Goal: Find specific page/section: Find specific page/section

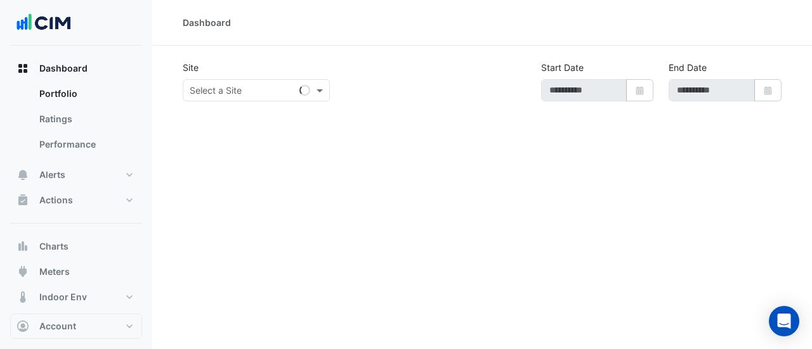
type input "**********"
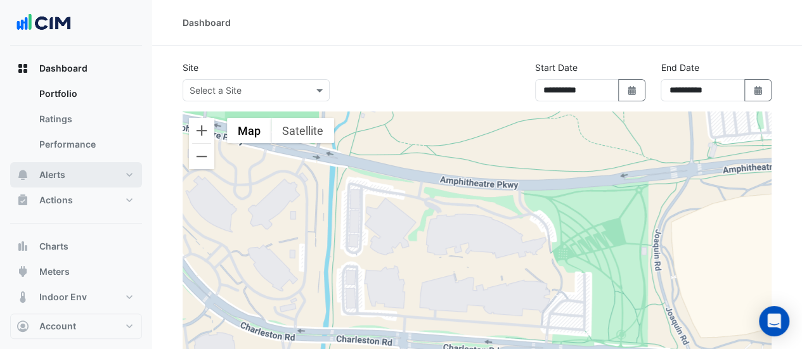
click at [85, 183] on button "Alerts" at bounding box center [76, 174] width 132 height 25
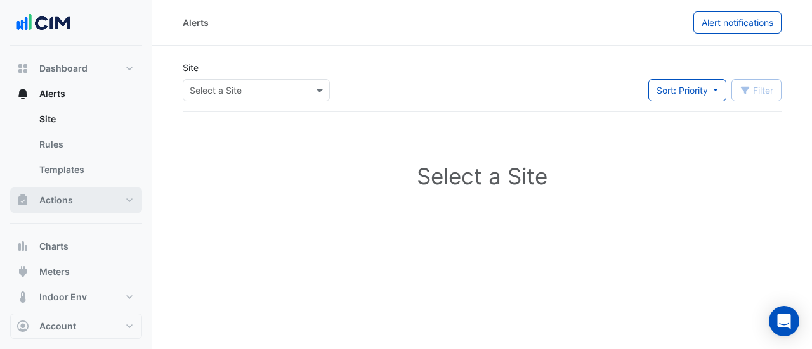
click at [64, 199] on span "Actions" at bounding box center [56, 200] width 34 height 13
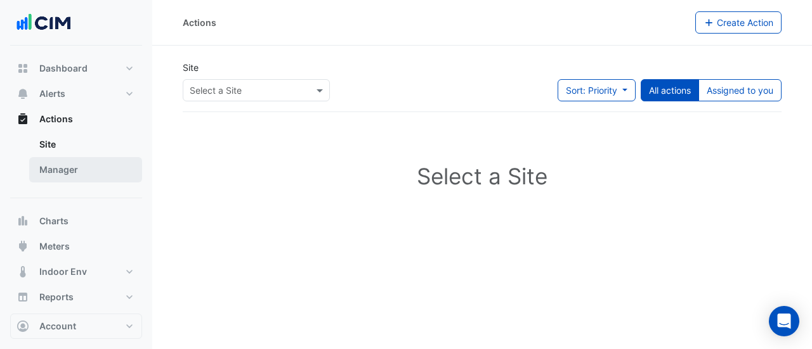
click at [89, 174] on link "Manager" at bounding box center [85, 169] width 113 height 25
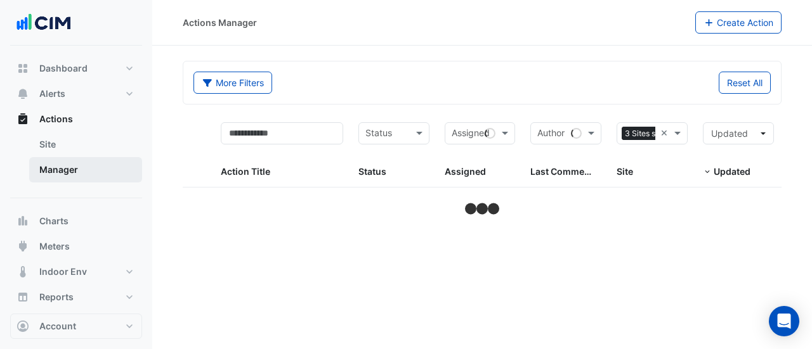
select select "**"
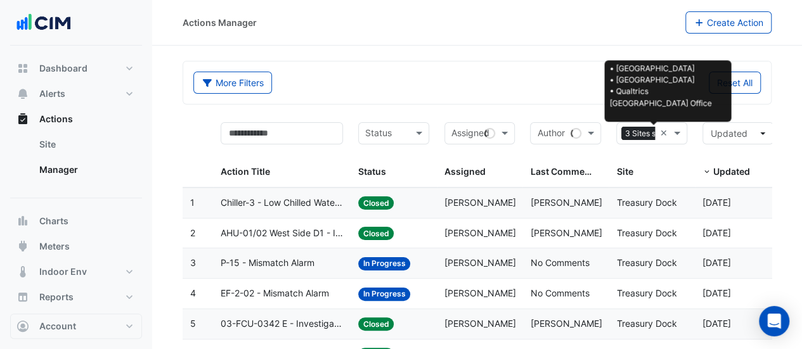
click at [646, 134] on span "3 Sites selected" at bounding box center [654, 134] width 64 height 14
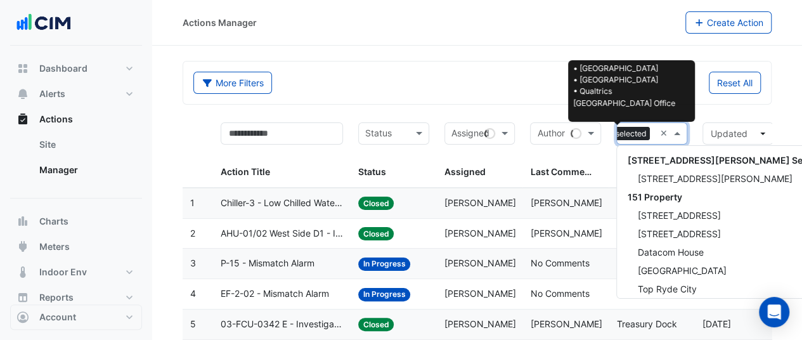
scroll to position [17422, 0]
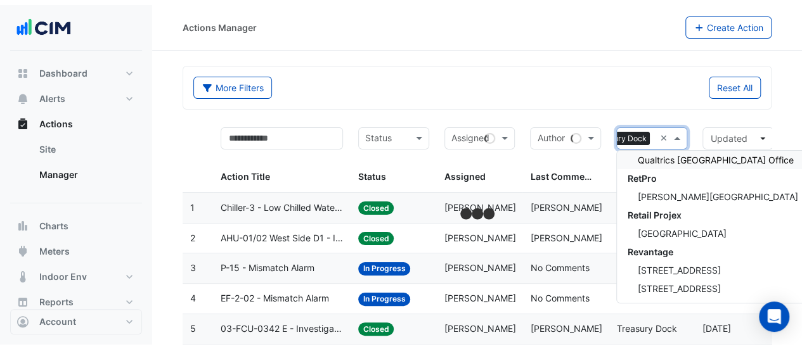
scroll to position [0, 30]
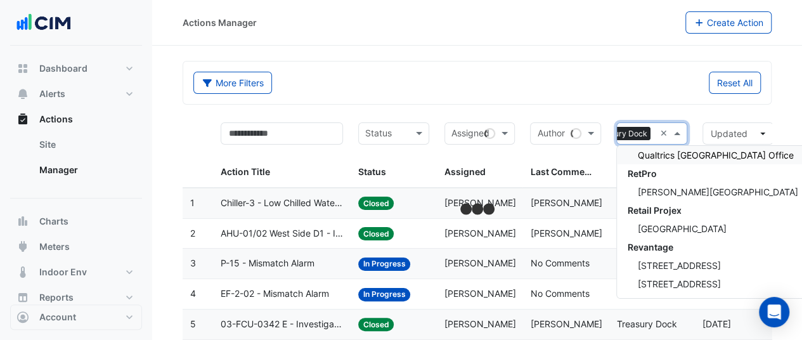
click at [512, 93] on div "More Filters Reset All" at bounding box center [477, 85] width 583 height 27
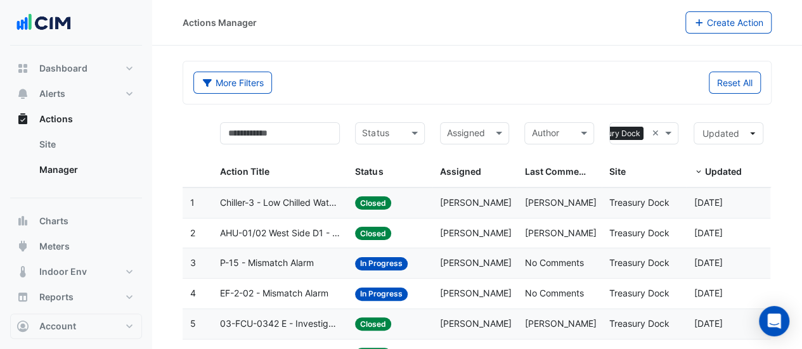
click at [472, 127] on input "text" at bounding box center [467, 134] width 41 height 15
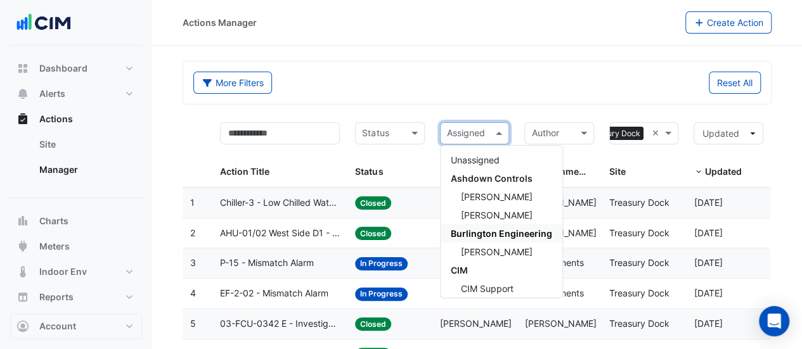
scroll to position [190, 0]
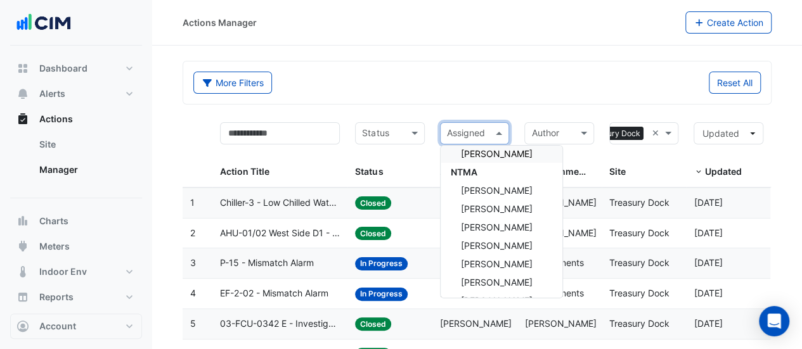
click at [506, 158] on span "[PERSON_NAME]" at bounding box center [497, 153] width 72 height 11
